Goal: Contribute content: Contribute content

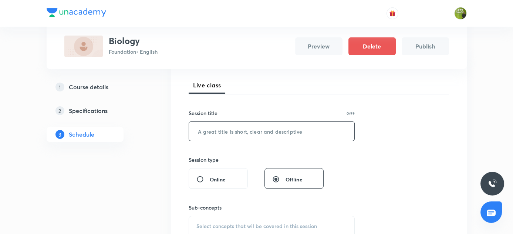
click at [233, 131] on input "text" at bounding box center [272, 131] width 166 height 19
paste input "Control and Cordination"
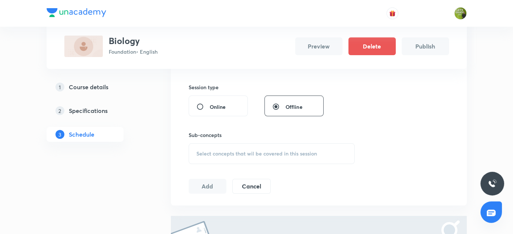
scroll to position [202, 0]
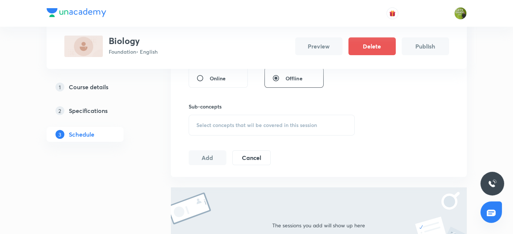
type input "Control and Cordination"
click at [229, 124] on span "Select concepts that wil be covered in this session" at bounding box center [256, 125] width 121 height 6
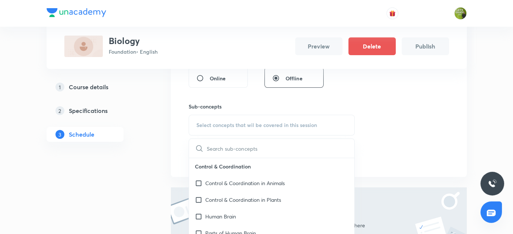
click at [233, 149] on input "text" at bounding box center [281, 148] width 148 height 19
click at [199, 200] on input "checkbox" at bounding box center [200, 200] width 10 height 8
checkbox input "true"
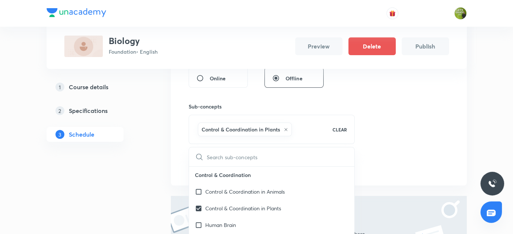
drag, startPoint x: 149, startPoint y: 195, endPoint x: 211, endPoint y: 145, distance: 80.0
click at [150, 191] on div "Plus Courses Biology Foundation • English Preview Delete Publish 1 Course detai…" at bounding box center [257, 80] width 420 height 480
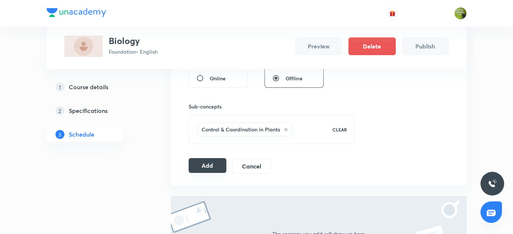
click at [208, 165] on button "Add" at bounding box center [208, 165] width 38 height 15
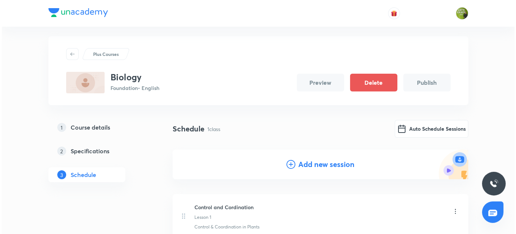
scroll to position [0, 0]
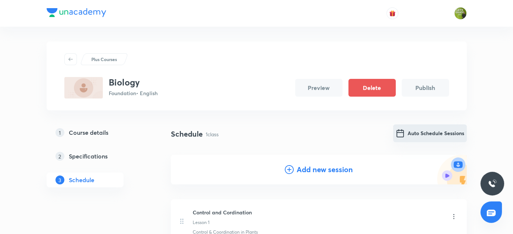
click at [426, 132] on button "Auto Schedule Sessions" at bounding box center [430, 133] width 74 height 18
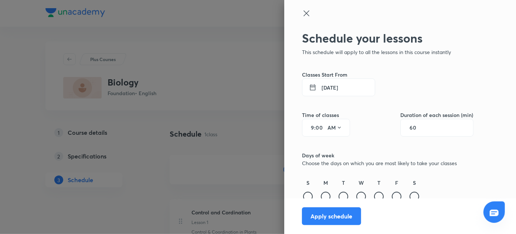
click at [308, 127] on input "9" at bounding box center [310, 128] width 9 height 6
type input "5"
type input "20"
click at [338, 127] on icon at bounding box center [339, 128] width 3 height 2
click at [329, 145] on div "PM" at bounding box center [330, 147] width 27 height 18
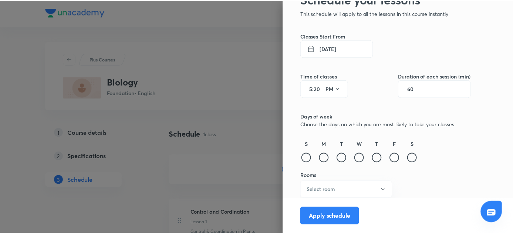
scroll to position [40, 0]
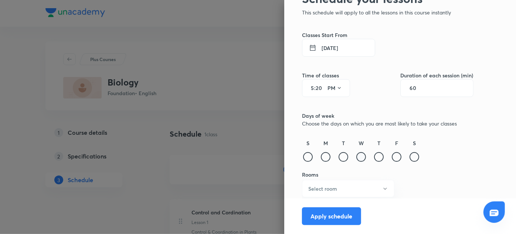
click at [357, 156] on div at bounding box center [362, 157] width 10 height 10
click at [392, 156] on div at bounding box center [397, 157] width 10 height 10
click at [410, 155] on div at bounding box center [415, 157] width 10 height 10
click at [382, 189] on icon "button" at bounding box center [385, 189] width 6 height 6
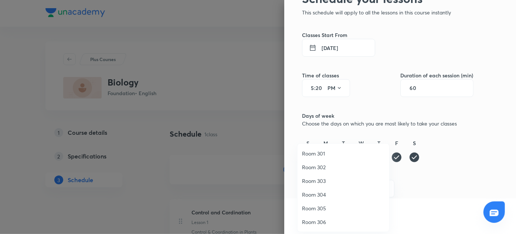
click at [322, 219] on span "Room 306" at bounding box center [343, 222] width 83 height 8
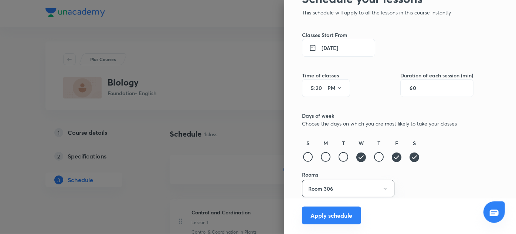
click at [331, 214] on button "Apply schedule" at bounding box center [331, 215] width 59 height 18
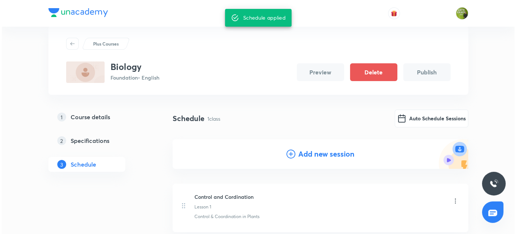
scroll to position [0, 0]
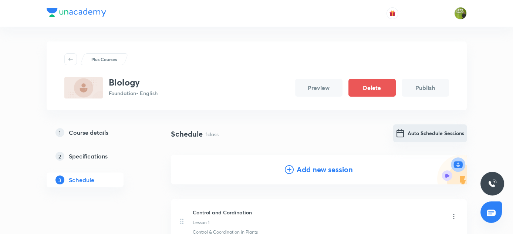
click at [437, 132] on button "Auto Schedule Sessions" at bounding box center [430, 133] width 74 height 18
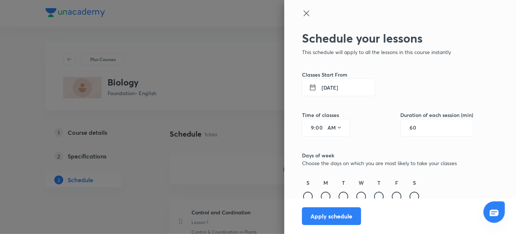
click at [308, 126] on input "9" at bounding box center [310, 128] width 9 height 6
type input "5"
click at [316, 127] on input "00" at bounding box center [320, 128] width 9 height 6
type input "20"
click at [337, 125] on icon at bounding box center [340, 128] width 6 height 6
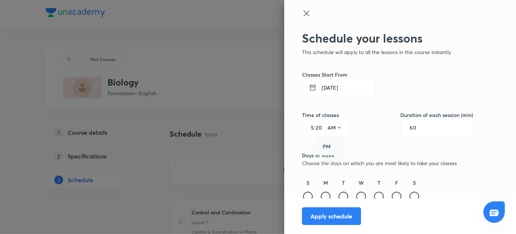
click at [323, 144] on div "PM" at bounding box center [330, 147] width 27 height 18
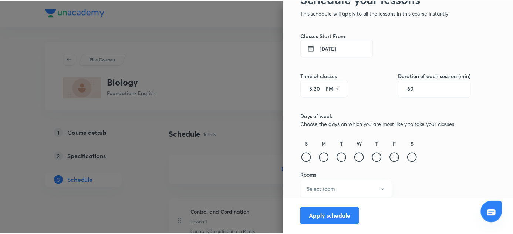
scroll to position [40, 0]
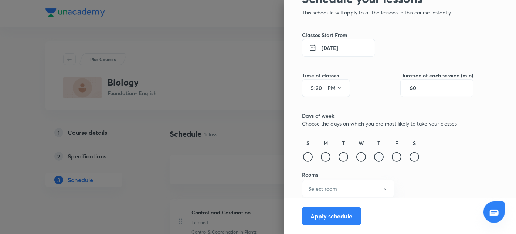
click at [374, 155] on div at bounding box center [379, 157] width 10 height 10
click at [392, 156] on div at bounding box center [397, 157] width 10 height 10
click at [410, 155] on div at bounding box center [415, 157] width 10 height 10
click at [382, 188] on icon "button" at bounding box center [385, 189] width 6 height 6
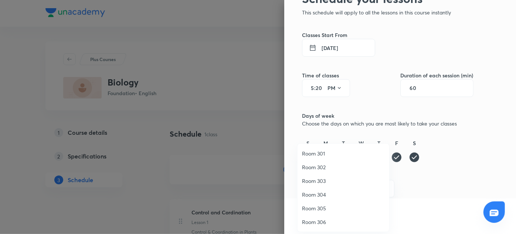
click at [317, 219] on span "Room 306" at bounding box center [343, 222] width 83 height 8
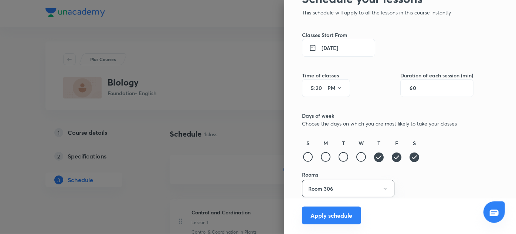
click at [326, 215] on button "Apply schedule" at bounding box center [331, 215] width 59 height 18
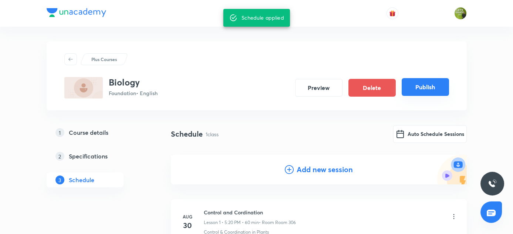
click at [429, 90] on button "Publish" at bounding box center [425, 87] width 47 height 18
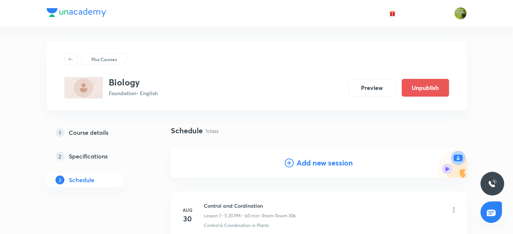
drag, startPoint x: 139, startPoint y: 147, endPoint x: 163, endPoint y: 147, distance: 24.0
click at [139, 147] on div "1 Course details 2 Specifications 3 Schedule" at bounding box center [97, 160] width 101 height 71
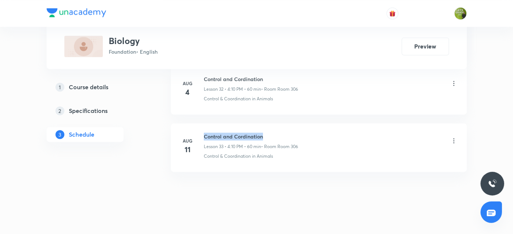
drag, startPoint x: 204, startPoint y: 129, endPoint x: 272, endPoint y: 129, distance: 68.1
click at [272, 132] on h6 "Control and Cordination" at bounding box center [251, 136] width 94 height 8
copy h6 "Control and Cordination"
